Goal: Check status: Check status

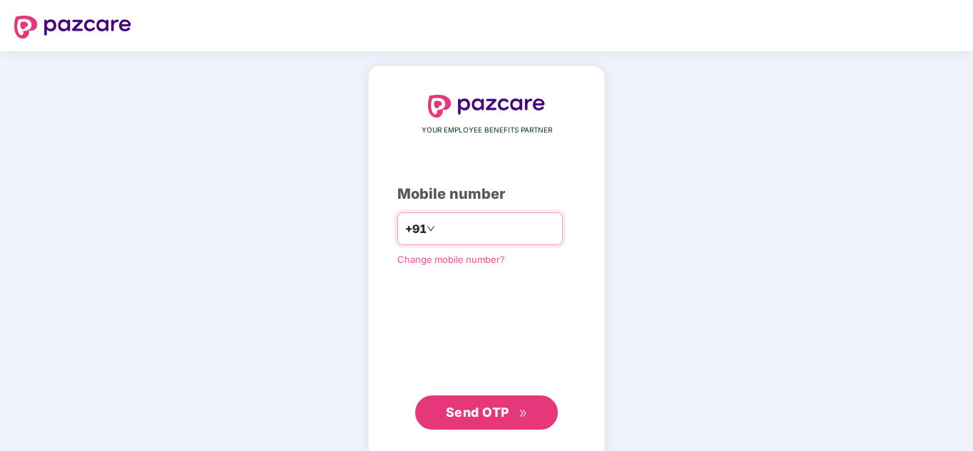
type input "**********"
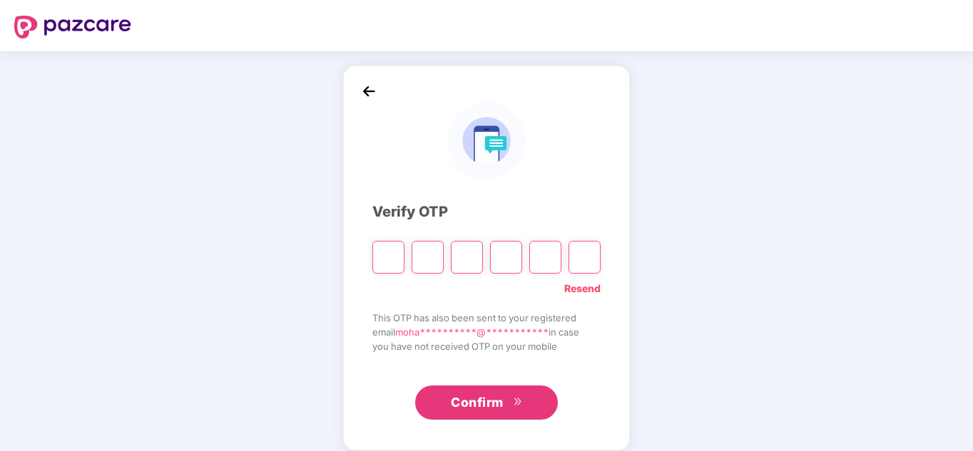
type input "*"
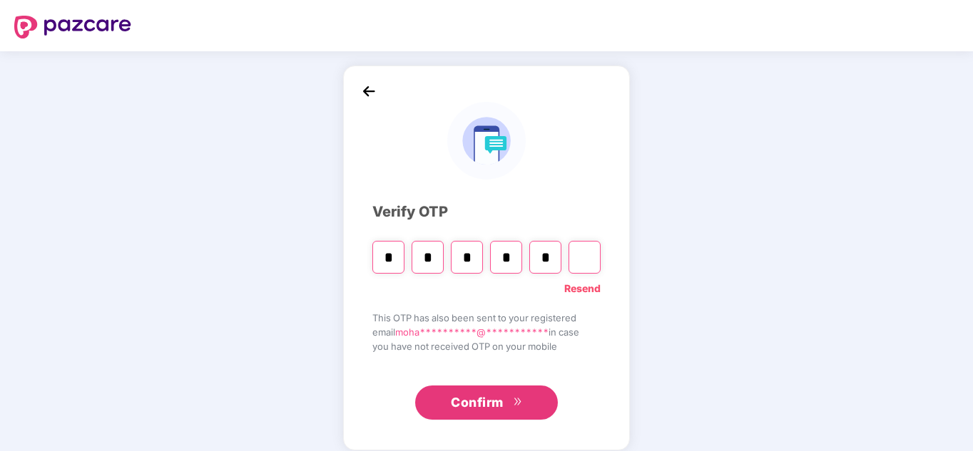
type input "*"
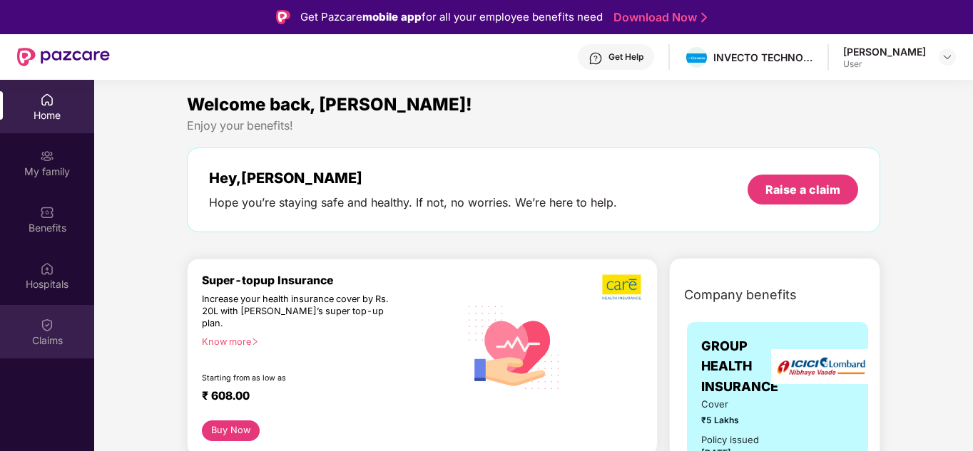
click at [41, 337] on div "Claims" at bounding box center [47, 341] width 94 height 14
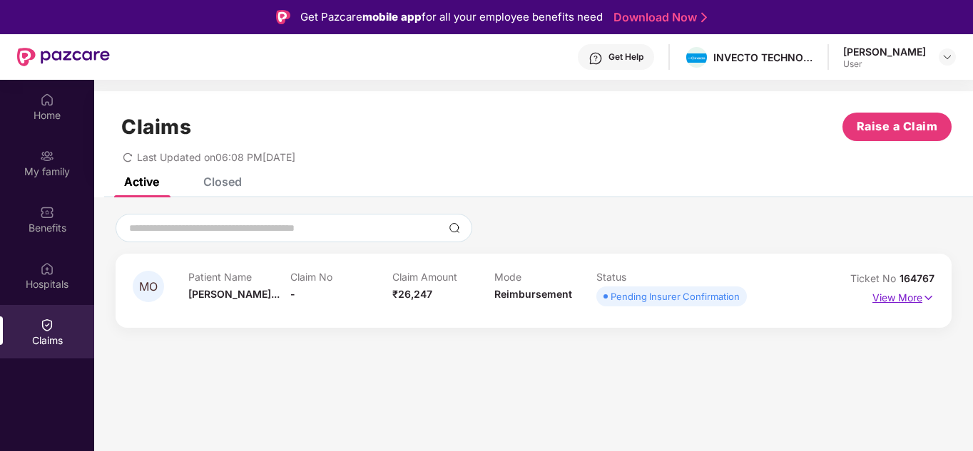
click at [887, 299] on p "View More" at bounding box center [903, 296] width 62 height 19
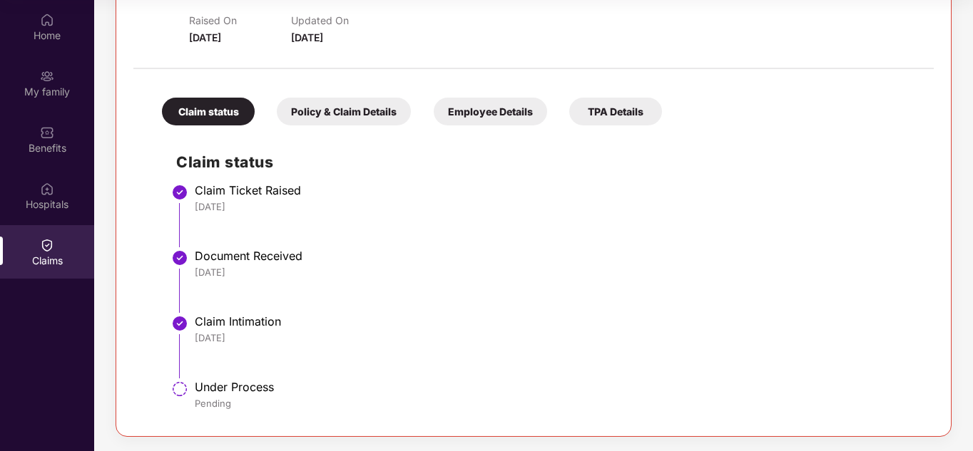
scroll to position [160, 0]
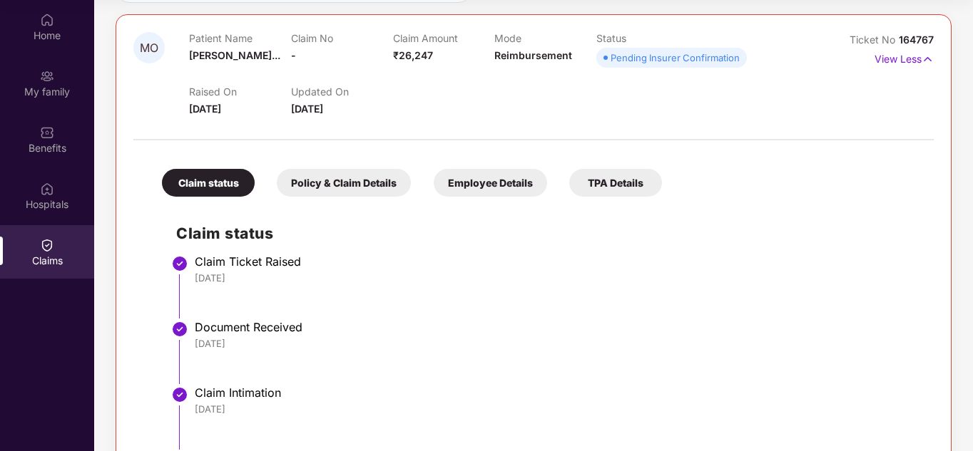
click at [299, 111] on span "13 Aug 2025" at bounding box center [307, 109] width 32 height 12
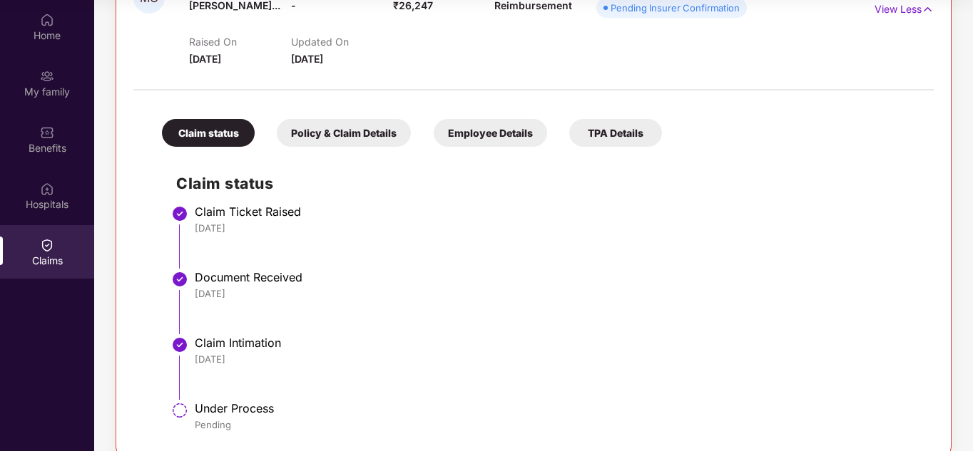
scroll to position [231, 0]
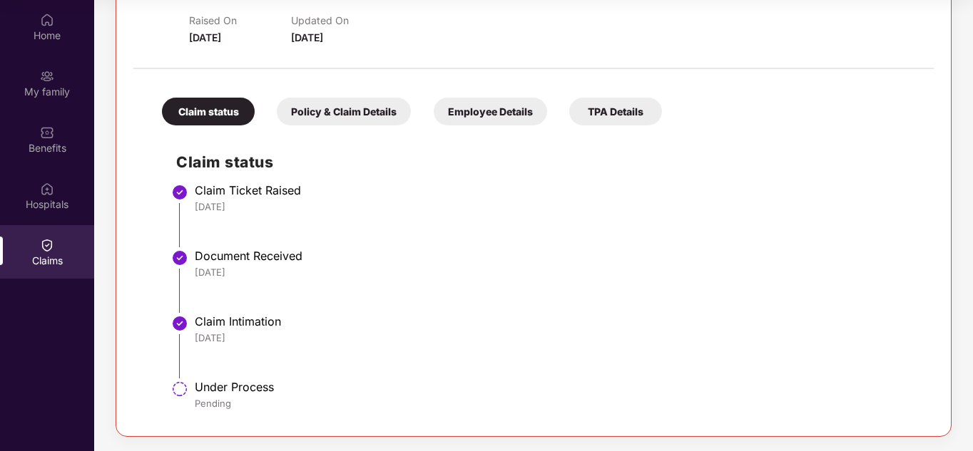
click at [626, 119] on div "TPA Details" at bounding box center [615, 112] width 93 height 28
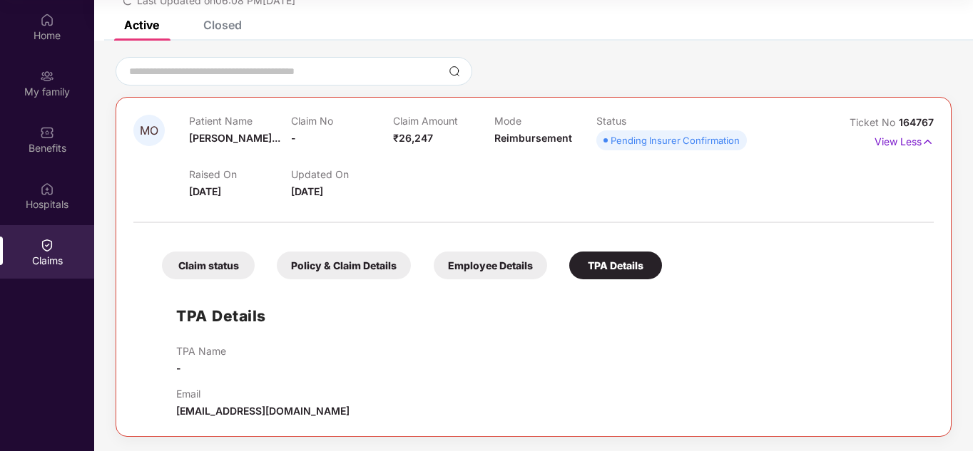
scroll to position [77, 0]
click at [508, 272] on div "Employee Details" at bounding box center [490, 266] width 113 height 28
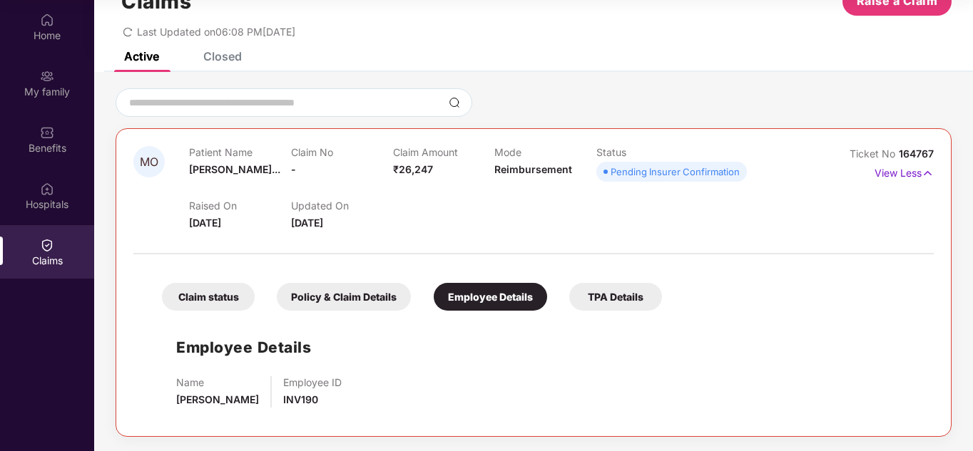
click at [372, 301] on div "Policy & Claim Details" at bounding box center [344, 297] width 134 height 28
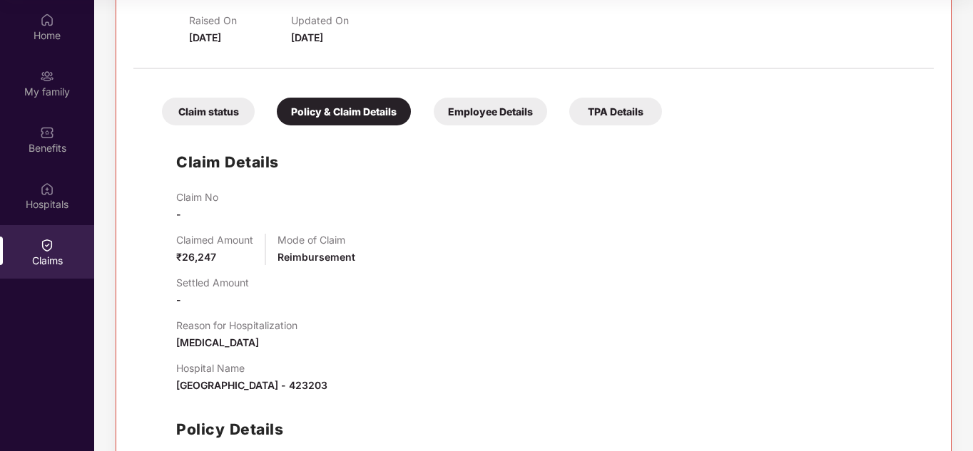
scroll to position [213, 0]
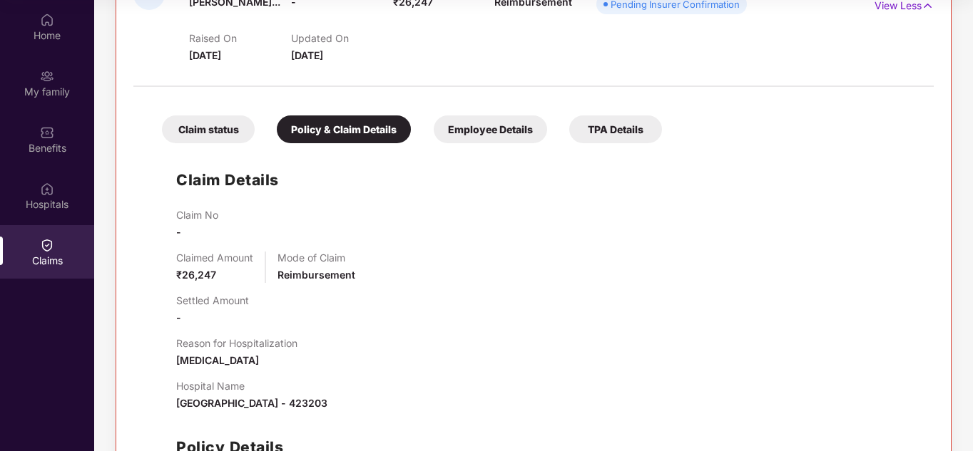
click at [220, 135] on div "Claim status" at bounding box center [208, 130] width 93 height 28
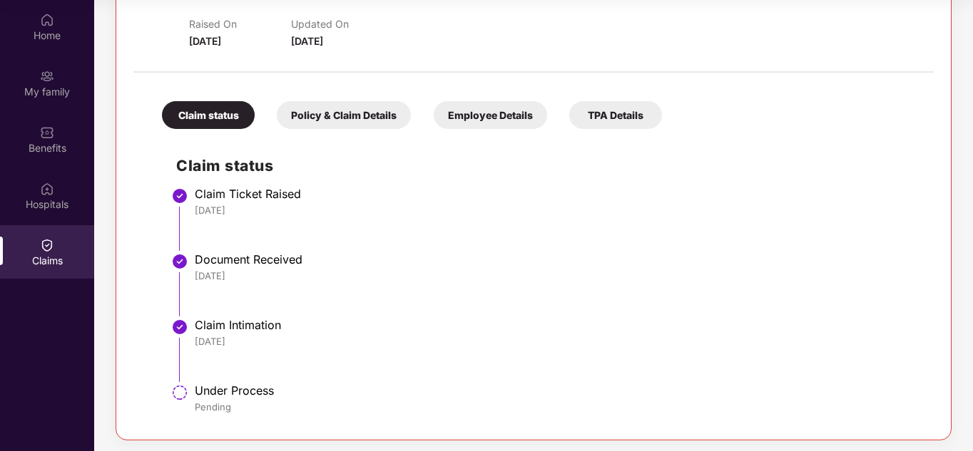
scroll to position [231, 0]
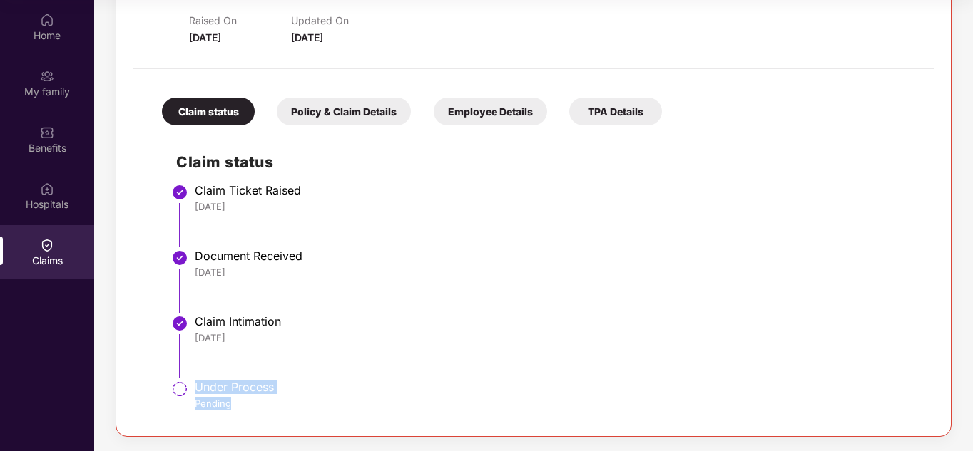
drag, startPoint x: 198, startPoint y: 393, endPoint x: 252, endPoint y: 395, distance: 54.9
click at [252, 395] on div "Under Process Pending" at bounding box center [557, 395] width 724 height 30
click at [234, 404] on div "Pending" at bounding box center [557, 403] width 724 height 13
drag, startPoint x: 194, startPoint y: 388, endPoint x: 272, endPoint y: 391, distance: 78.5
click at [272, 394] on li "Under Process Pending" at bounding box center [547, 402] width 743 height 34
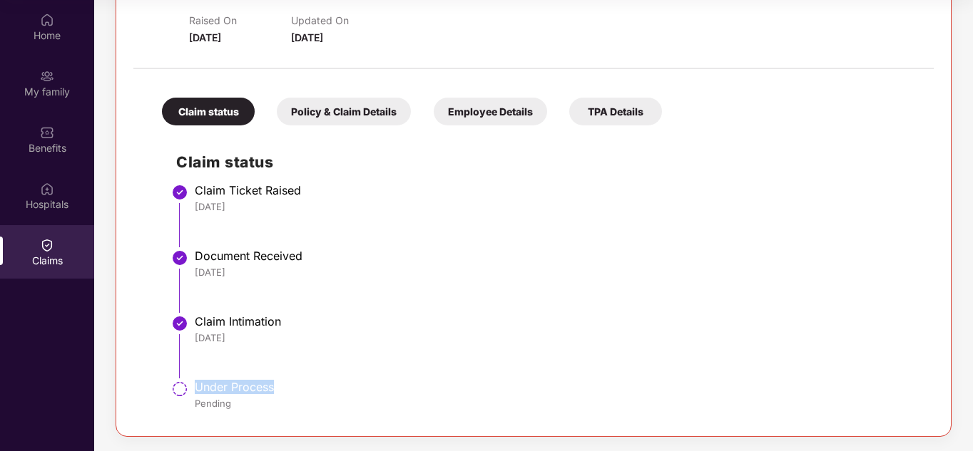
click at [272, 391] on div "Under Process" at bounding box center [557, 387] width 724 height 14
drag, startPoint x: 272, startPoint y: 391, endPoint x: 196, endPoint y: 391, distance: 76.3
click at [196, 391] on div "Under Process" at bounding box center [557, 387] width 724 height 14
drag, startPoint x: 195, startPoint y: 320, endPoint x: 287, endPoint y: 327, distance: 92.2
click at [287, 327] on div "Claim Intimation" at bounding box center [557, 321] width 724 height 14
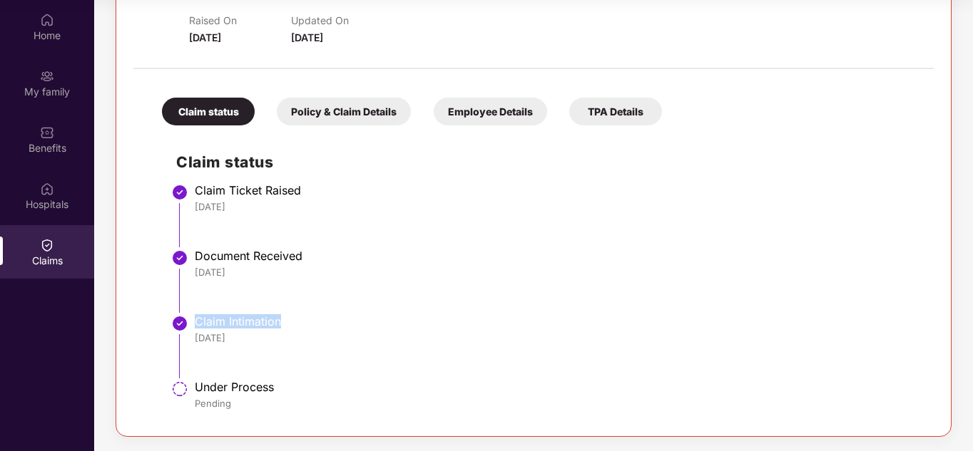
click at [264, 327] on div "Claim Intimation" at bounding box center [557, 321] width 724 height 14
click at [198, 208] on div "11 Aug 2025" at bounding box center [557, 206] width 724 height 13
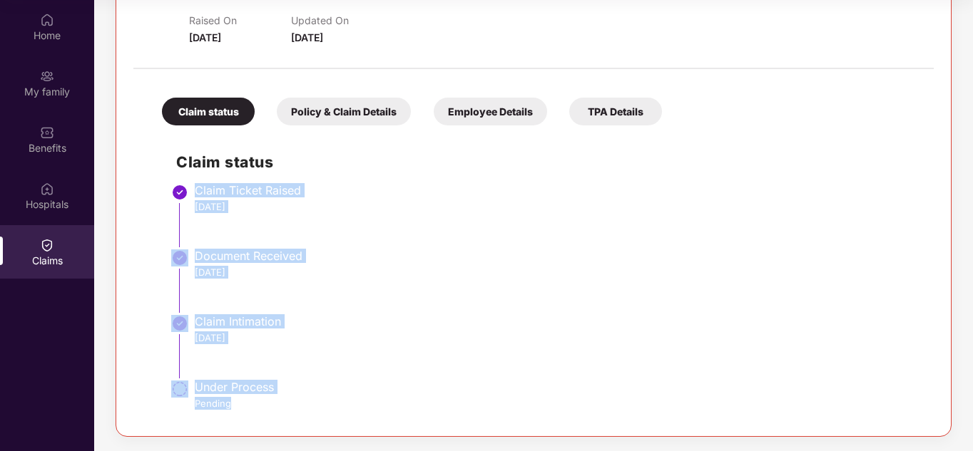
drag, startPoint x: 196, startPoint y: 188, endPoint x: 315, endPoint y: 405, distance: 248.0
click at [315, 405] on ul "Claim Ticket Raised 11 Aug 2025 Document Received 11 Aug 2025 Claim Intimation …" at bounding box center [547, 303] width 743 height 231
click at [352, 389] on div "Under Process" at bounding box center [557, 387] width 724 height 14
drag, startPoint x: 267, startPoint y: 399, endPoint x: 170, endPoint y: 186, distance: 234.2
click at [176, 188] on ul "Claim Ticket Raised 11 Aug 2025 Document Received 11 Aug 2025 Claim Intimation …" at bounding box center [547, 303] width 743 height 231
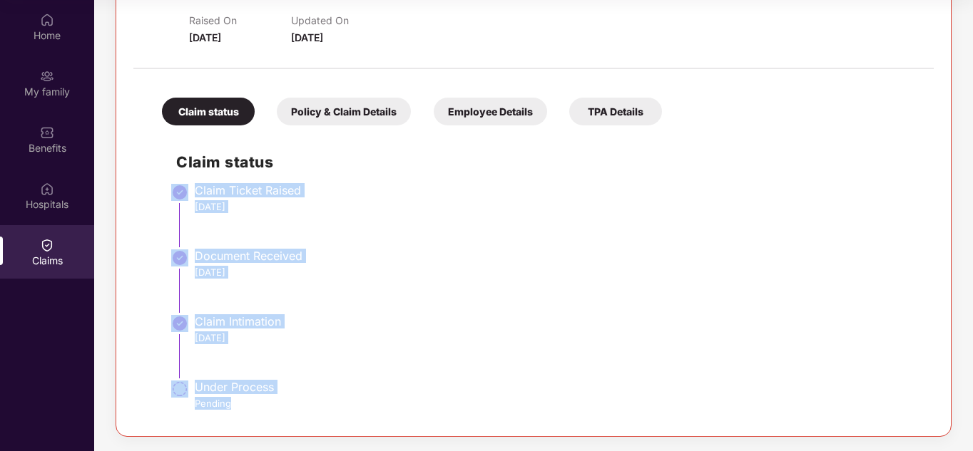
click at [295, 208] on div "11 Aug 2025" at bounding box center [557, 206] width 724 height 13
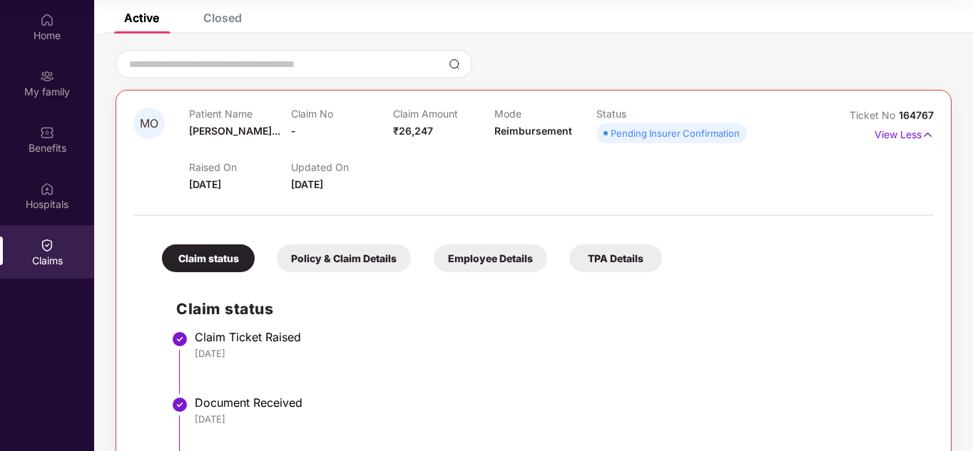
scroll to position [0, 0]
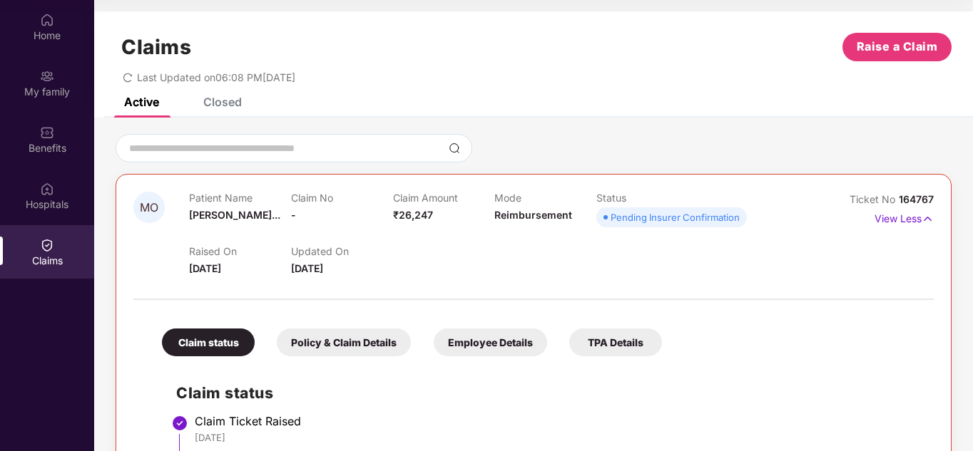
click at [655, 220] on div "Pending Insurer Confirmation" at bounding box center [674, 217] width 129 height 14
click at [319, 267] on span "13 Aug 2025" at bounding box center [307, 268] width 32 height 12
click at [352, 267] on div "Updated On 13 Aug 2025" at bounding box center [342, 260] width 102 height 31
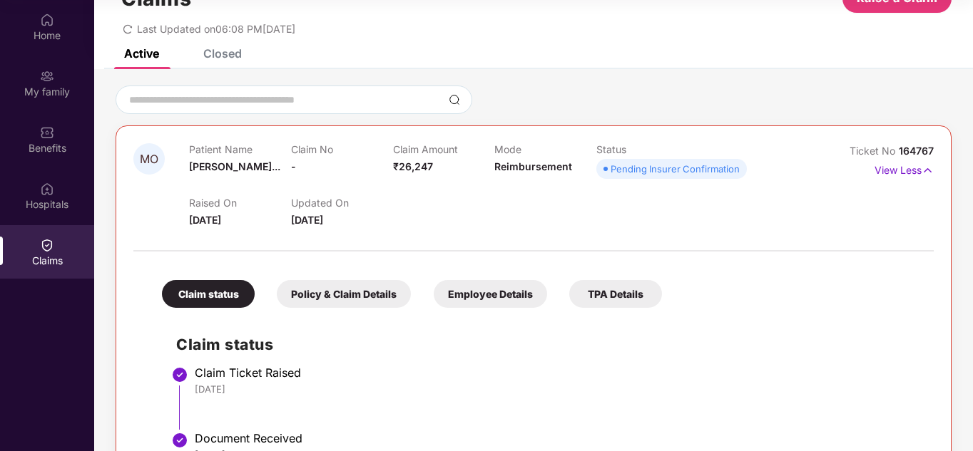
scroll to position [71, 0]
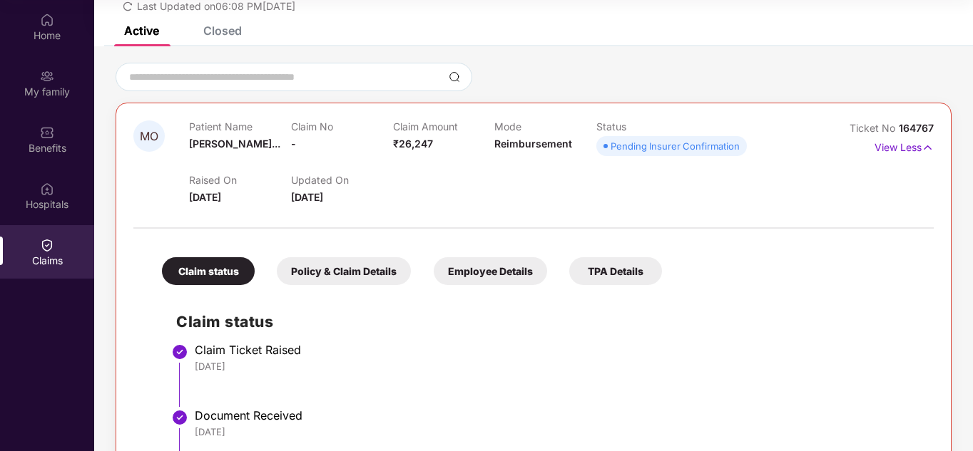
click at [338, 268] on div "Policy & Claim Details" at bounding box center [344, 271] width 134 height 28
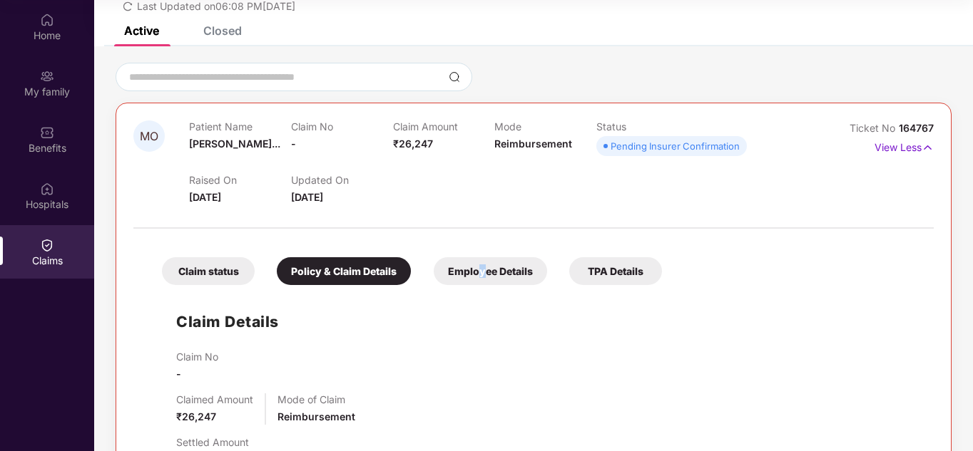
click at [482, 273] on div "Employee Details" at bounding box center [490, 271] width 113 height 28
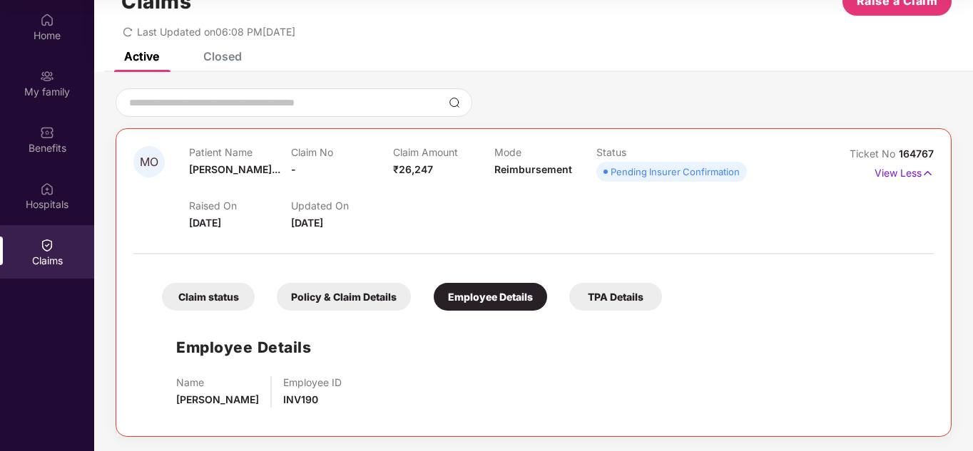
click at [608, 299] on div "TPA Details" at bounding box center [615, 297] width 93 height 28
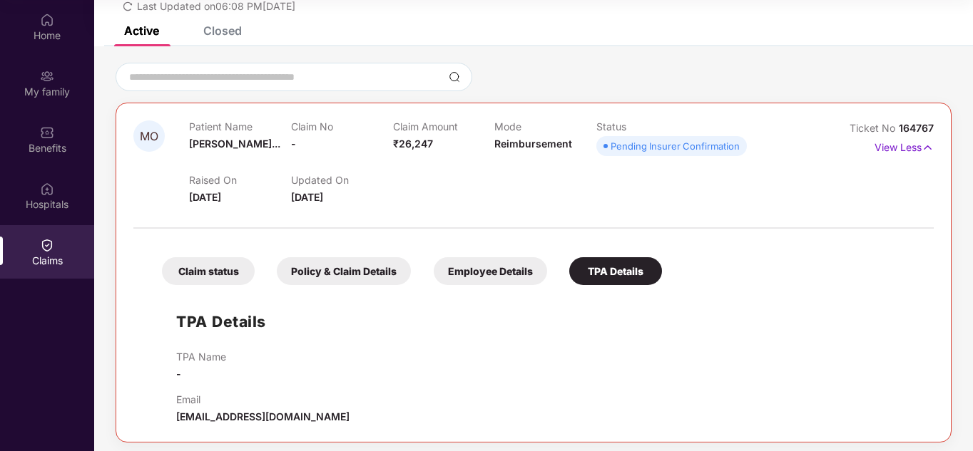
click at [493, 276] on div "Employee Details" at bounding box center [490, 271] width 113 height 28
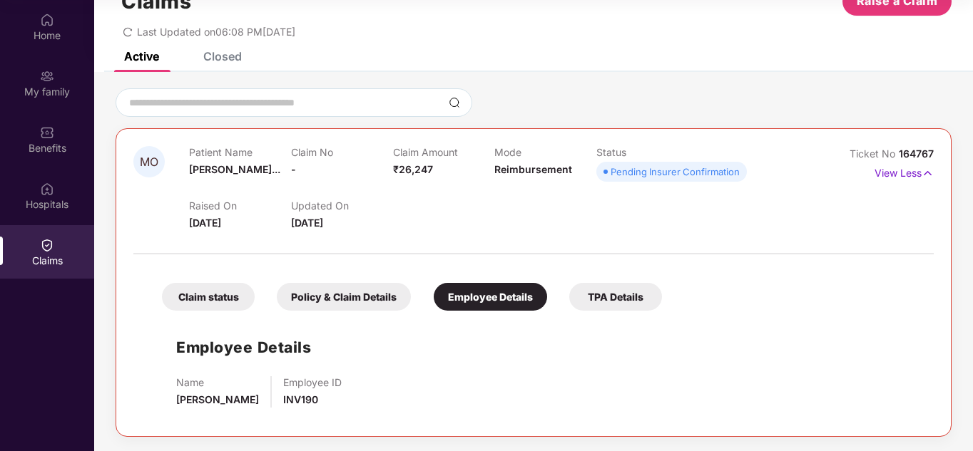
scroll to position [46, 0]
click at [204, 296] on div "Claim status" at bounding box center [208, 297] width 93 height 28
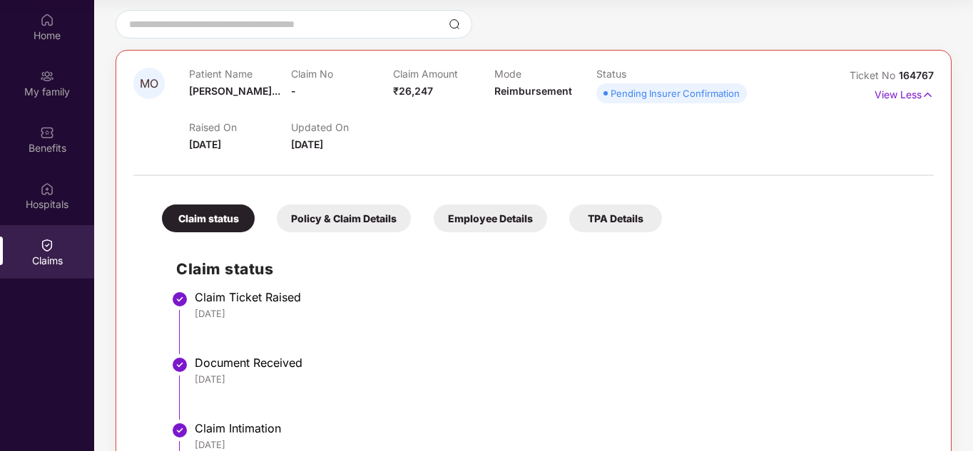
scroll to position [214, 0]
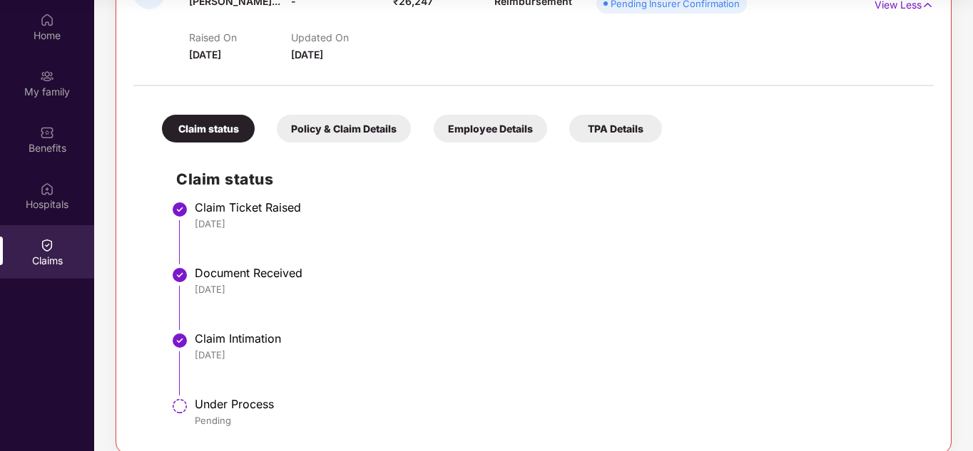
click at [222, 419] on div "Pending" at bounding box center [557, 420] width 724 height 13
click at [207, 407] on div "Under Process" at bounding box center [557, 404] width 724 height 14
click at [252, 405] on div "Under Process" at bounding box center [557, 404] width 724 height 14
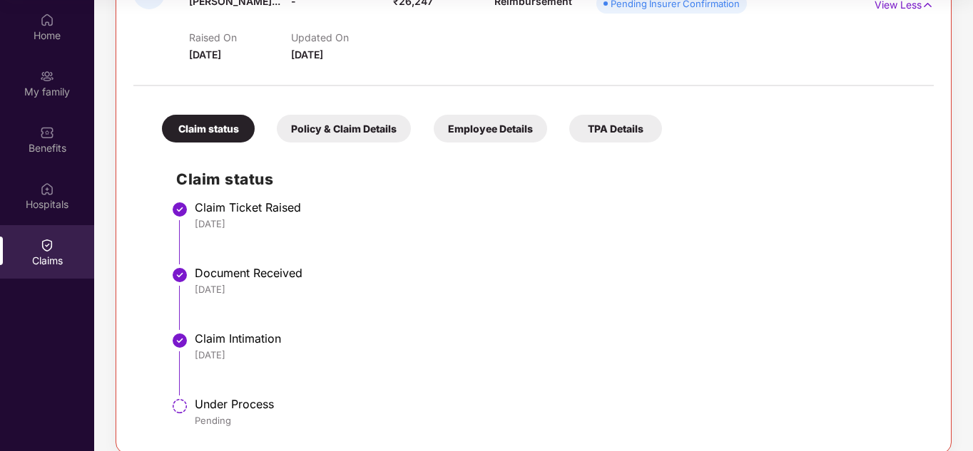
click at [252, 405] on div "Under Process" at bounding box center [557, 404] width 724 height 14
click at [202, 408] on div "Under Process" at bounding box center [557, 404] width 724 height 14
click at [180, 404] on img at bounding box center [179, 406] width 17 height 17
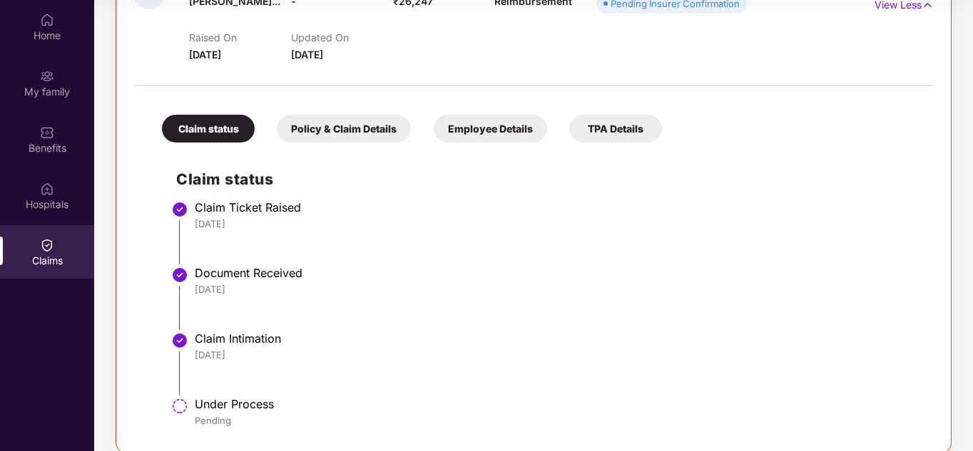
click at [250, 406] on div "Under Process" at bounding box center [557, 404] width 724 height 14
